Goal: Contribute content: Add original content to the website for others to see

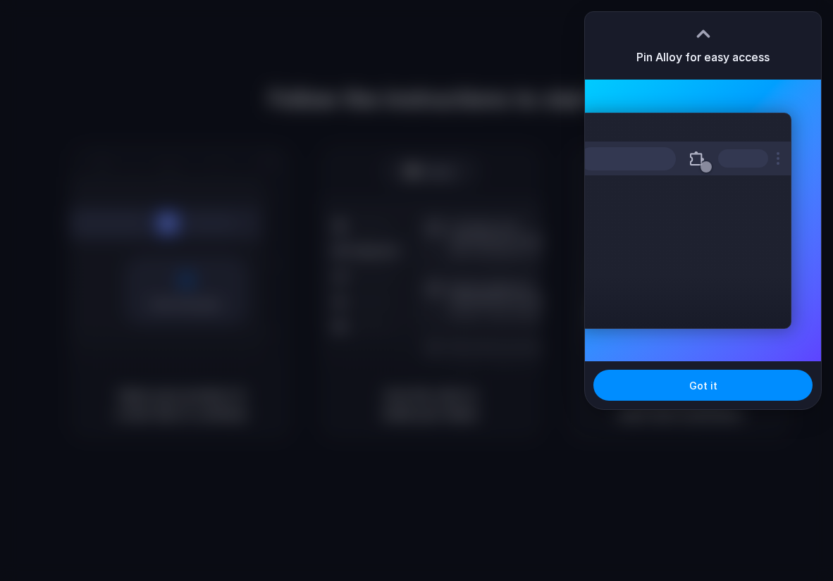
click at [768, 311] on div "Extensions Alloy · AI Prototyping for..." at bounding box center [685, 221] width 213 height 216
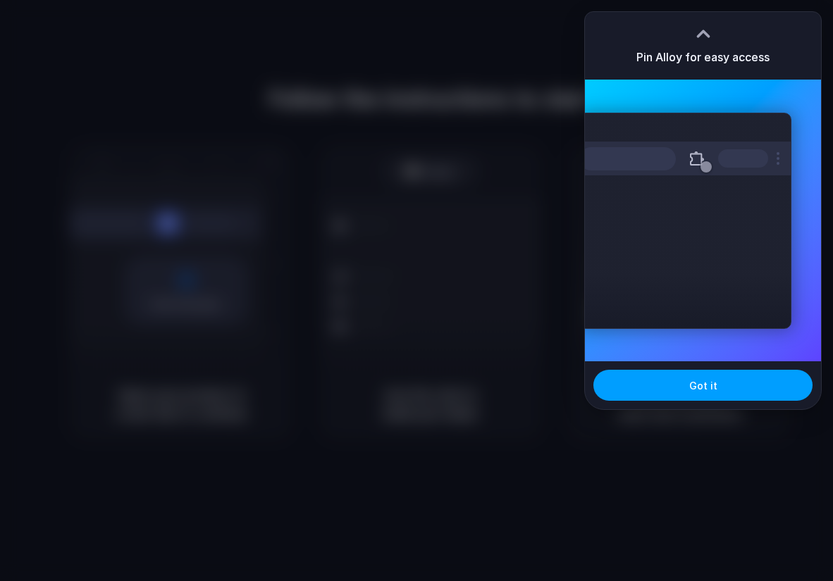
click at [718, 395] on button "Got it" at bounding box center [702, 385] width 219 height 31
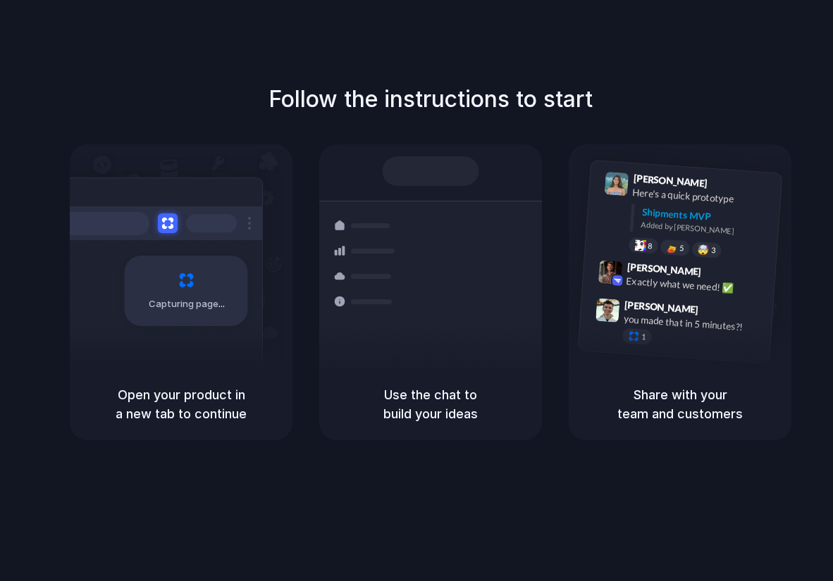
click at [417, 291] on div at bounding box center [417, 291] width 0 height 0
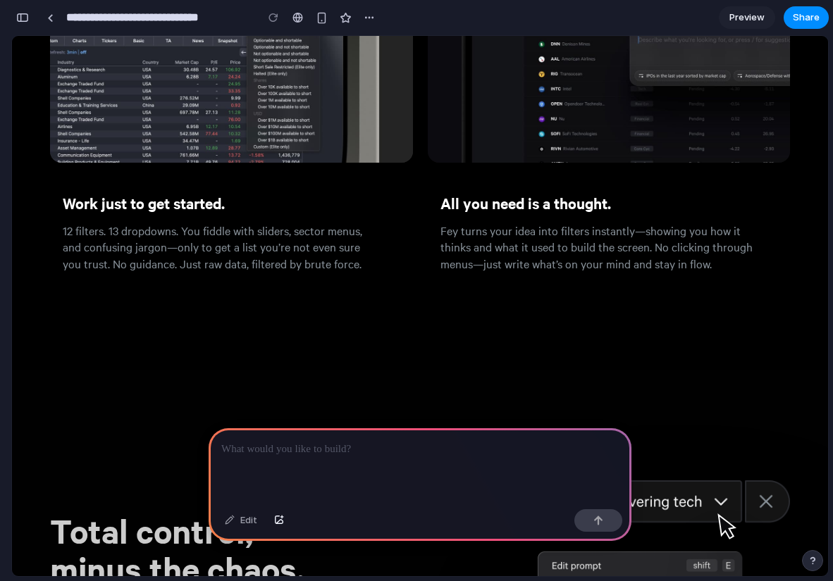
scroll to position [2514, 0]
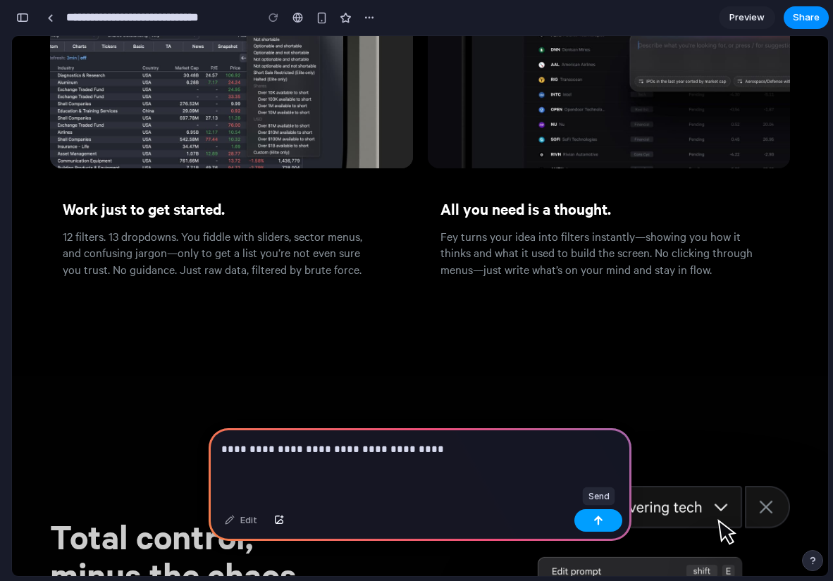
click at [595, 520] on div "button" at bounding box center [598, 521] width 10 height 10
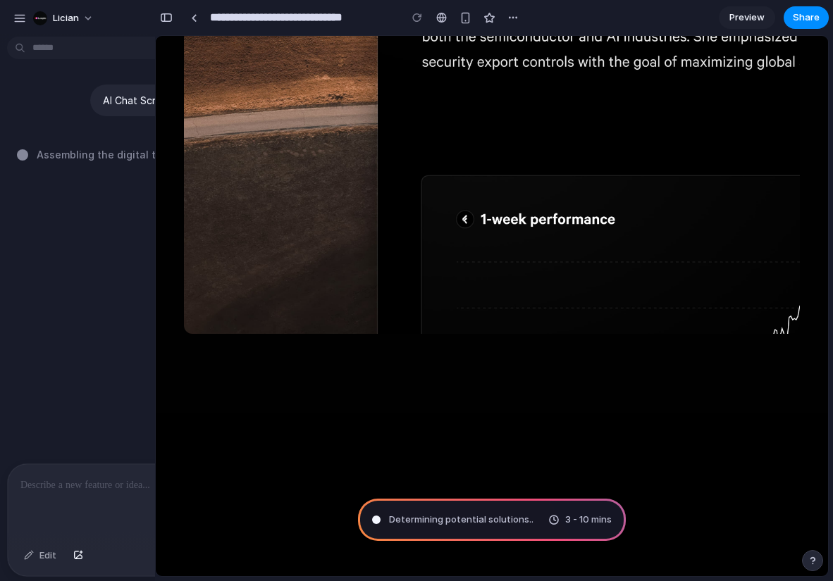
scroll to position [4765, 0]
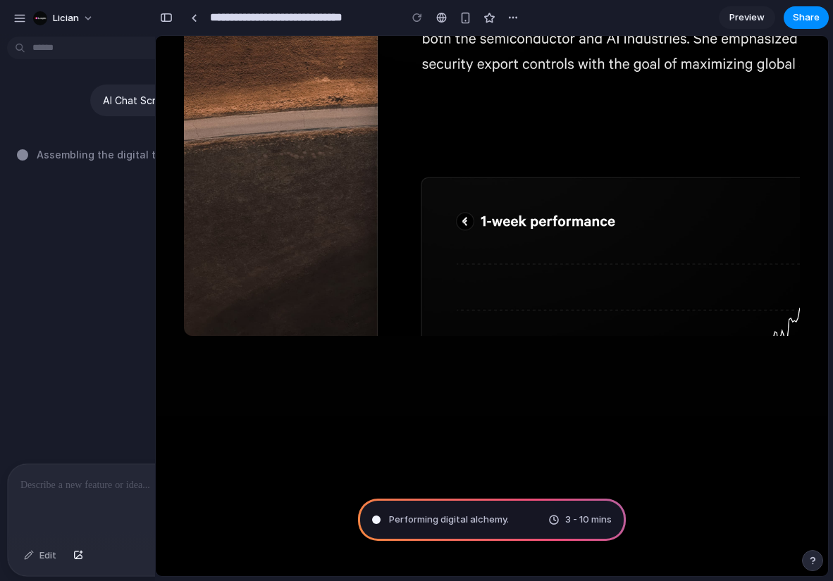
type input "**********"
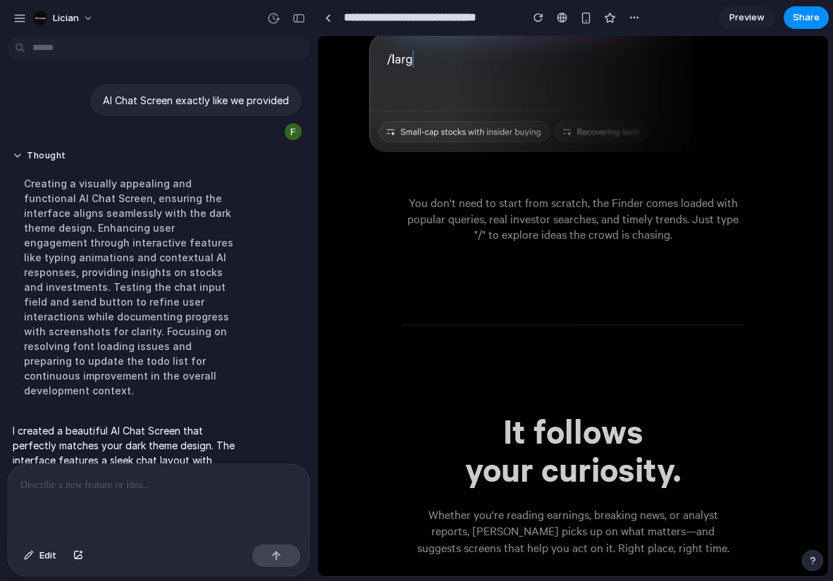
scroll to position [113, 0]
